Goal: Check status

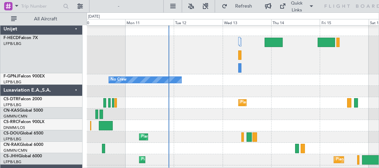
scroll to position [1, 0]
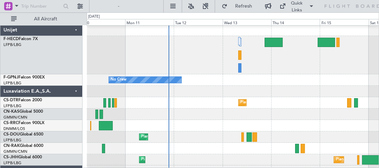
click at [105, 57] on div "No Crew" at bounding box center [233, 55] width 292 height 38
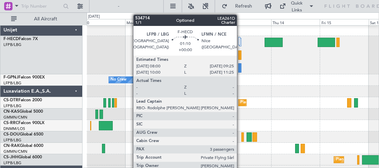
click at [240, 67] on div at bounding box center [239, 67] width 3 height 9
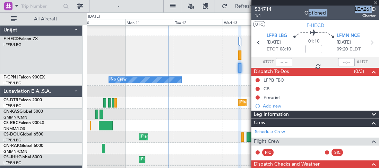
drag, startPoint x: 371, startPoint y: 9, endPoint x: 367, endPoint y: 8, distance: 4.6
click at [366, 8] on div "534714 1/1 Optioned LEA261D Charter" at bounding box center [314, 13] width 127 height 14
click at [365, 7] on span "LEA261D" at bounding box center [364, 9] width 21 height 7
click at [355, 7] on span "LEA261D" at bounding box center [364, 9] width 21 height 7
drag, startPoint x: 350, startPoint y: 7, endPoint x: 369, endPoint y: 9, distance: 18.8
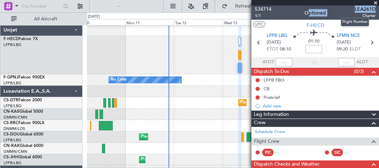
click at [369, 9] on div "534714 1/1 Optioned LEA261D Charter" at bounding box center [314, 13] width 127 height 14
copy div "Optioned LEA261D"
click at [217, 44] on div "No Crew" at bounding box center [233, 55] width 292 height 38
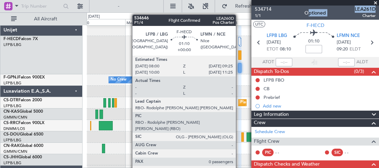
click at [239, 54] on div at bounding box center [239, 55] width 3 height 9
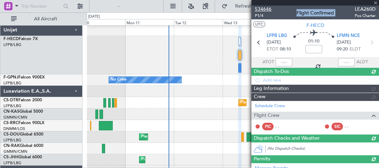
click at [264, 8] on span "534646" at bounding box center [263, 9] width 17 height 7
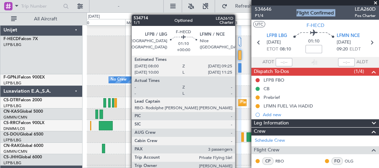
click at [238, 68] on div at bounding box center [239, 67] width 3 height 9
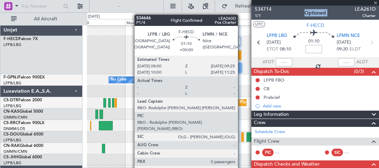
click at [241, 57] on div at bounding box center [239, 55] width 3 height 9
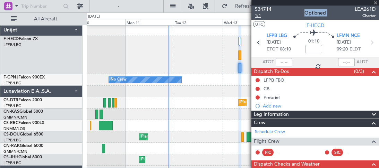
type input "0"
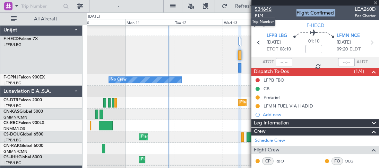
click at [261, 10] on span "534646" at bounding box center [263, 9] width 17 height 7
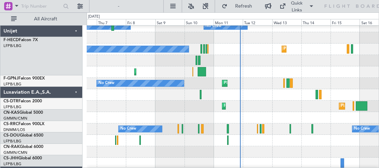
scroll to position [55, 0]
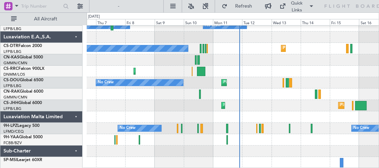
click at [274, 69] on div "Planned Maint Larnaca ([GEOGRAPHIC_DATA] Intl)" at bounding box center [233, 71] width 292 height 11
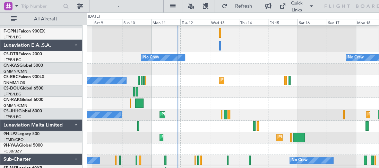
scroll to position [0, 0]
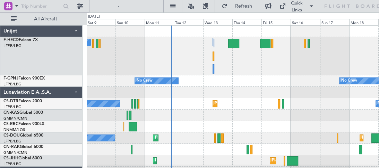
click at [220, 125] on div "No Crew Planned Maint [GEOGRAPHIC_DATA] ([GEOGRAPHIC_DATA]) No Crew No Crew No …" at bounding box center [233, 125] width 292 height 198
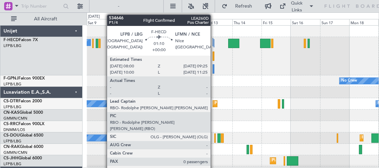
click at [213, 56] on div at bounding box center [213, 56] width 2 height 9
